Goal: Navigation & Orientation: Go to known website

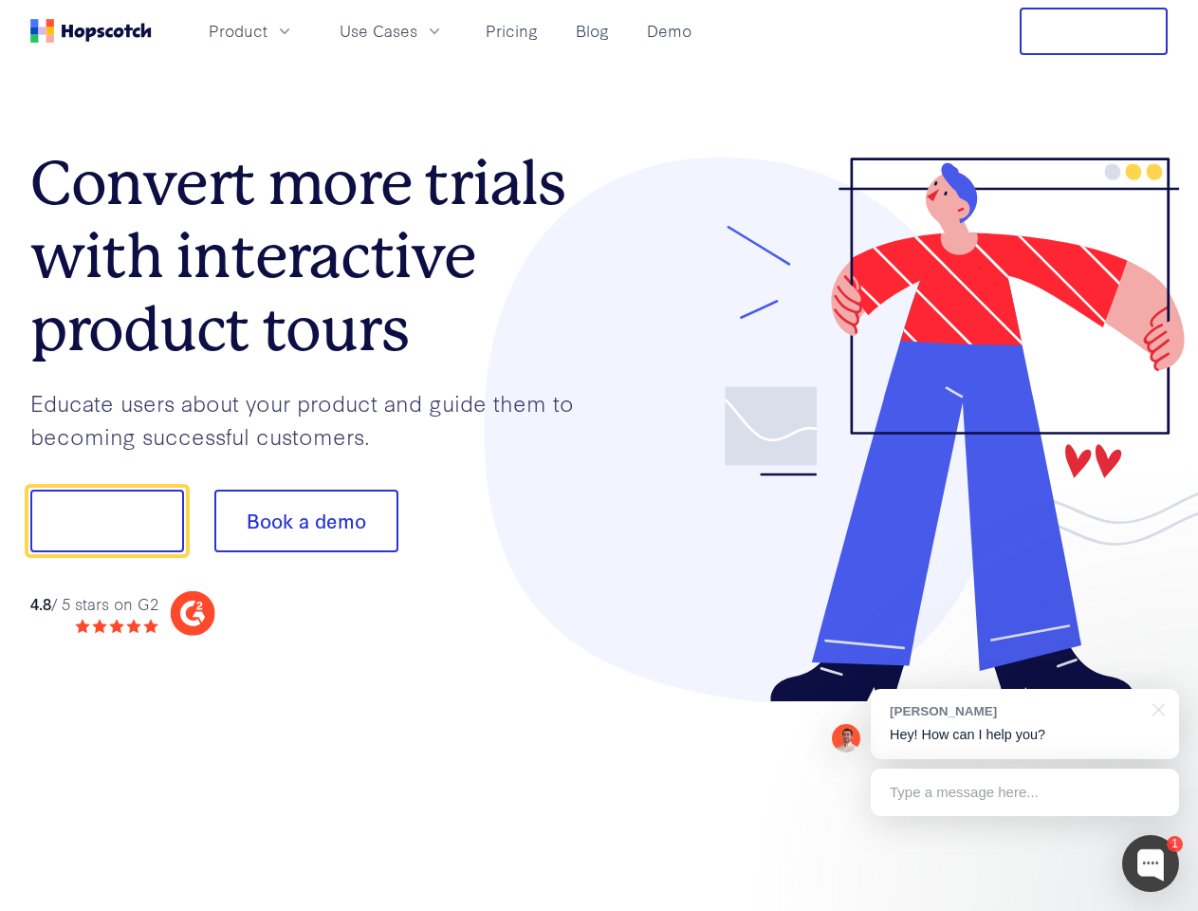
click at [600, 455] on div at bounding box center [884, 430] width 569 height 546
click at [268, 30] on span "Product" at bounding box center [238, 31] width 59 height 24
click at [417, 30] on span "Use Cases" at bounding box center [379, 31] width 78 height 24
click at [1094, 31] on button "Free Trial" at bounding box center [1094, 31] width 148 height 47
click at [106, 521] on button "Show me!" at bounding box center [107, 521] width 154 height 63
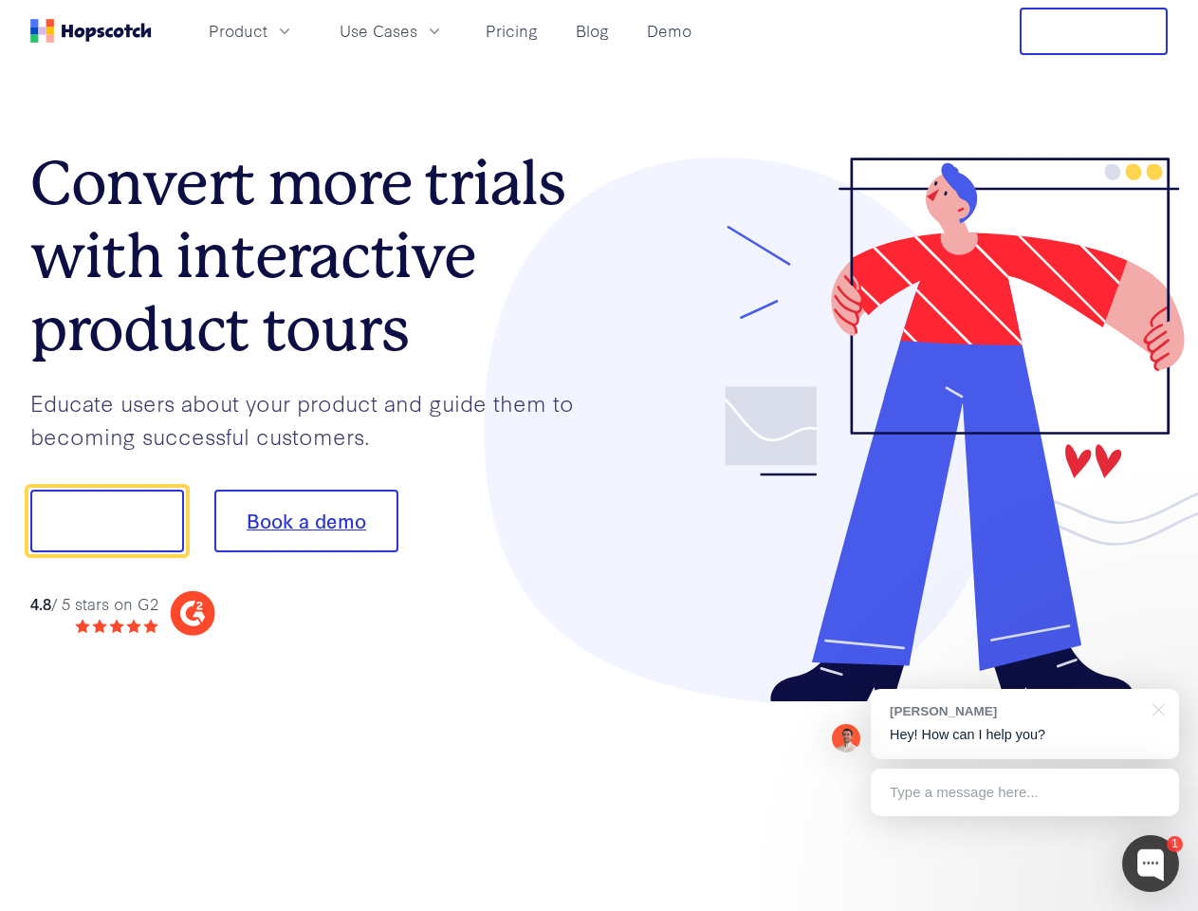
click at [306, 521] on button "Book a demo" at bounding box center [306, 521] width 184 height 63
click at [1151, 863] on div at bounding box center [1150, 863] width 57 height 57
click at [1025, 724] on div "[PERSON_NAME] Hey! How can I help you?" at bounding box center [1025, 724] width 308 height 70
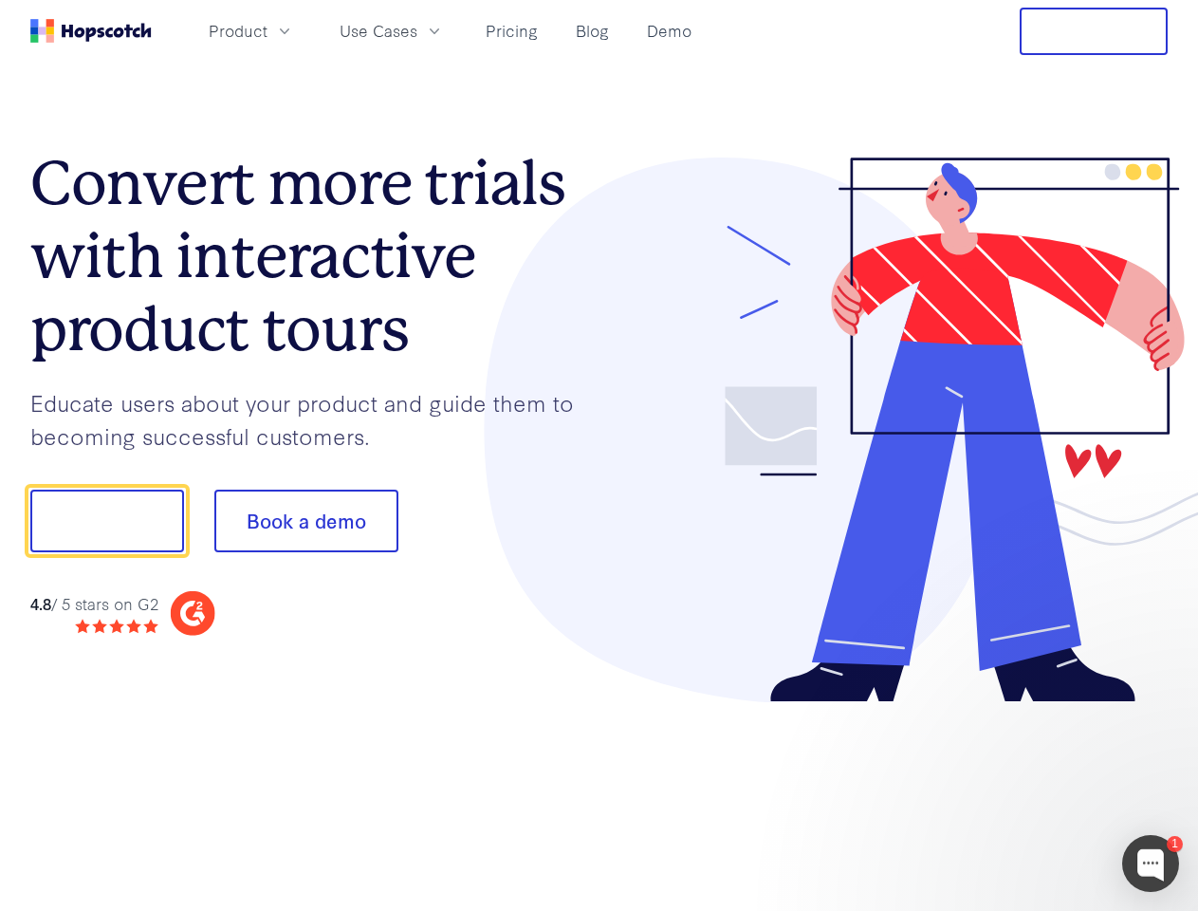
click at [1156, 708] on div at bounding box center [1002, 645] width 356 height 379
click at [1025, 792] on div at bounding box center [1002, 645] width 356 height 379
